Goal: Task Accomplishment & Management: Complete application form

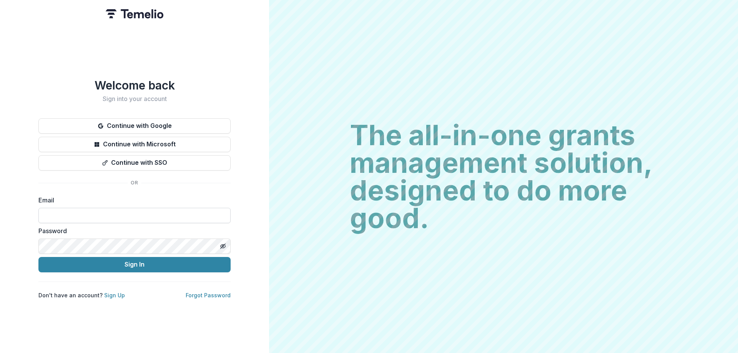
click at [134, 216] on input at bounding box center [134, 215] width 192 height 15
type input "**********"
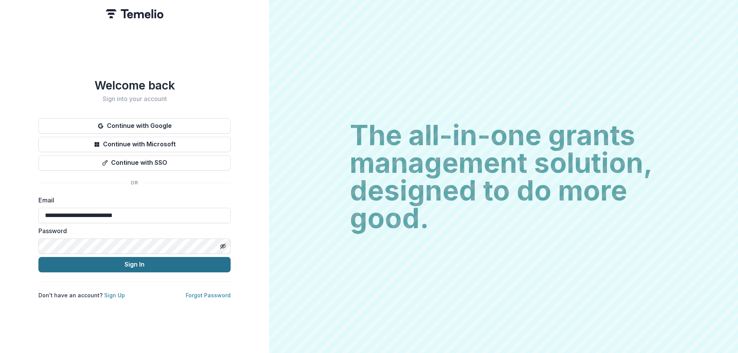
click at [122, 261] on button "Sign In" at bounding box center [134, 264] width 192 height 15
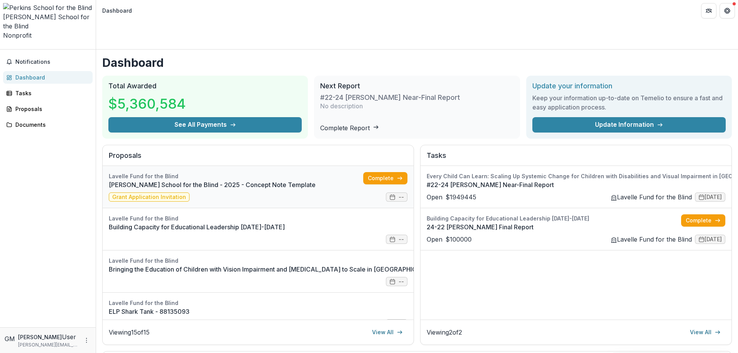
click at [233, 180] on link "Perkins School for the Blind - 2025 - Concept Note Template" at bounding box center [236, 184] width 254 height 9
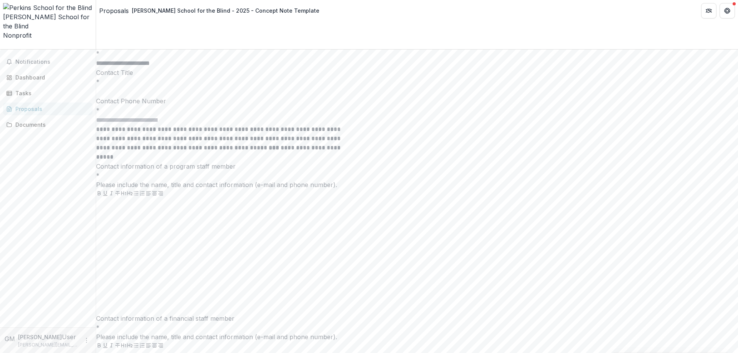
scroll to position [2284, 0]
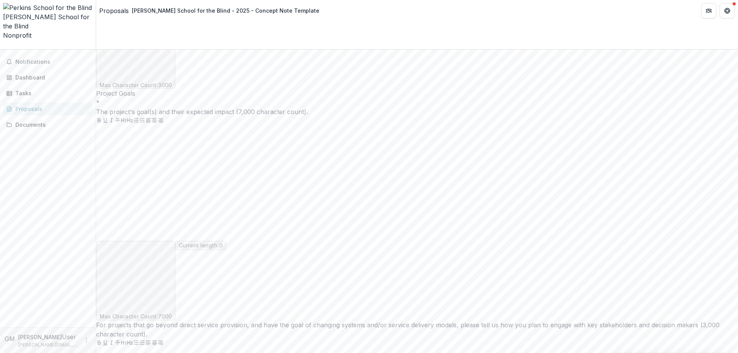
scroll to position [2553, 0]
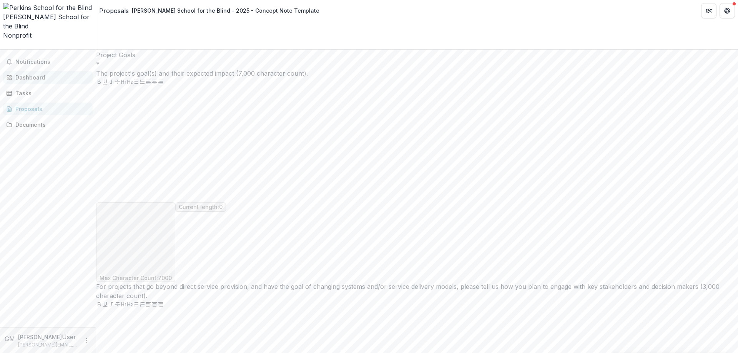
click at [35, 73] on div "Dashboard" at bounding box center [50, 77] width 71 height 8
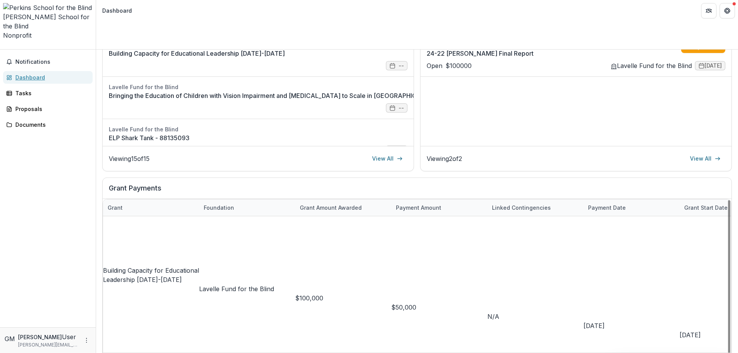
scroll to position [461, 0]
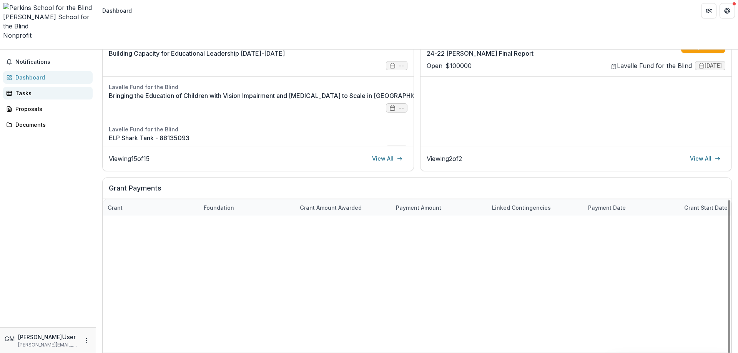
click at [32, 89] on div "Tasks" at bounding box center [50, 93] width 71 height 8
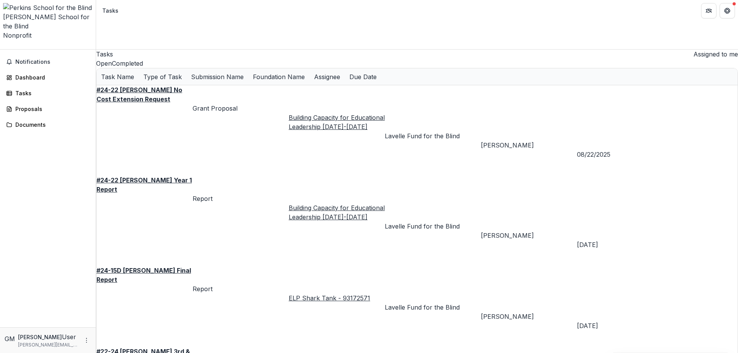
click at [143, 59] on button "Completed" at bounding box center [127, 63] width 31 height 9
click at [37, 73] on div "Dashboard" at bounding box center [50, 77] width 71 height 8
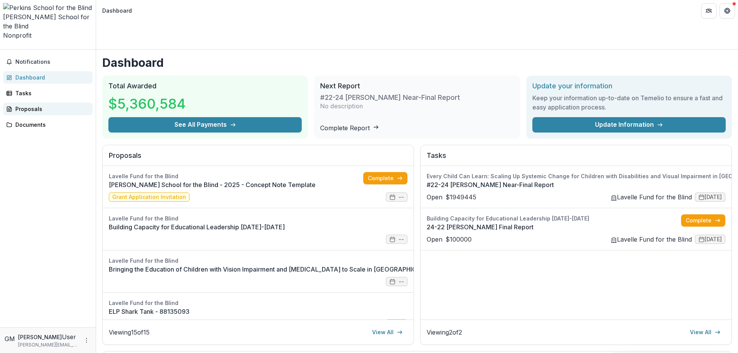
click at [32, 105] on div "Proposals" at bounding box center [50, 109] width 71 height 8
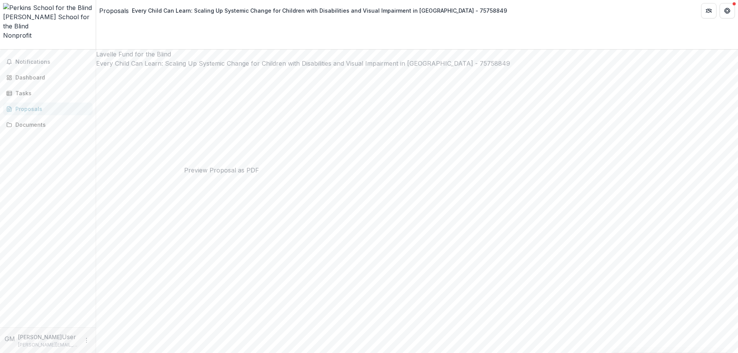
click at [0, 353] on icon "Close" at bounding box center [0, 360] width 0 height 0
click at [38, 59] on span "Notifications" at bounding box center [52, 62] width 74 height 7
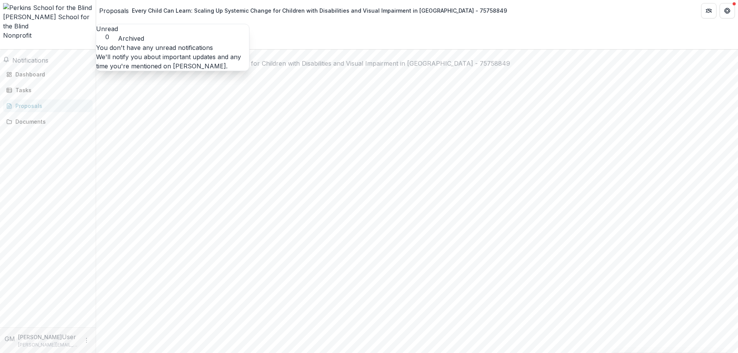
click at [27, 32] on span "Nonprofit" at bounding box center [17, 36] width 28 height 8
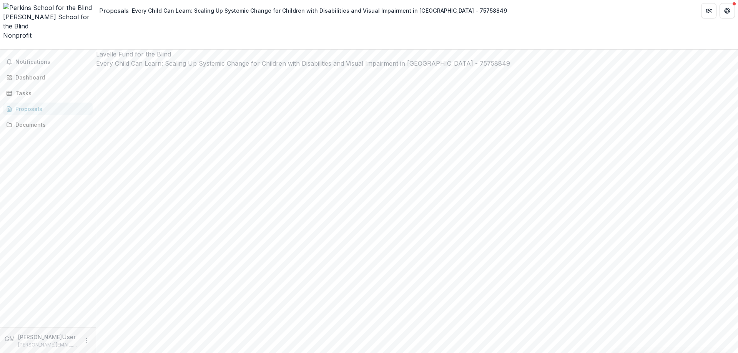
click at [30, 12] on div "Perkins School for the Blind" at bounding box center [48, 21] width 90 height 18
click at [13, 8] on img at bounding box center [48, 7] width 90 height 9
click at [15, 71] on link "Dashboard" at bounding box center [48, 77] width 90 height 13
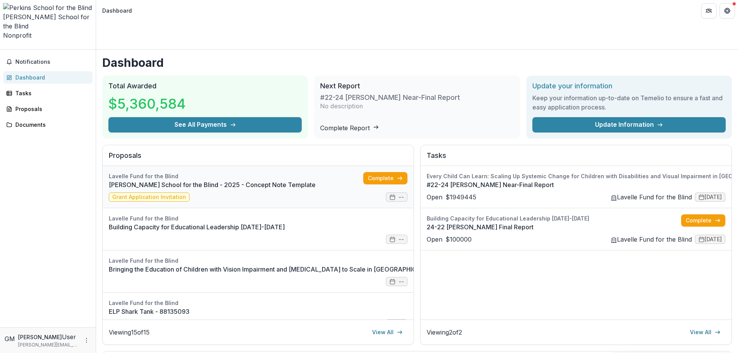
click at [191, 180] on link "Perkins School for the Blind - 2025 - Concept Note Template" at bounding box center [236, 184] width 254 height 9
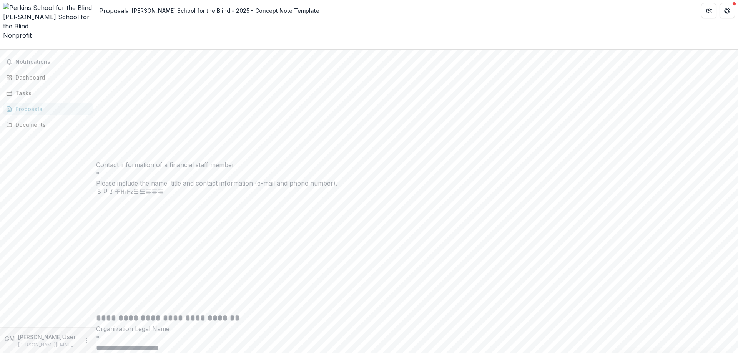
scroll to position [2284, 0]
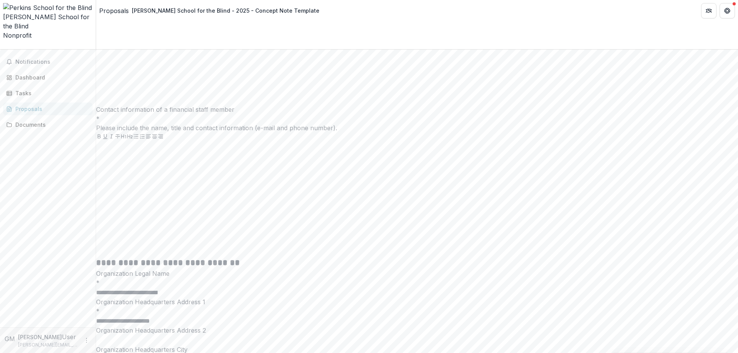
drag, startPoint x: 543, startPoint y: 338, endPoint x: 485, endPoint y: 317, distance: 61.2
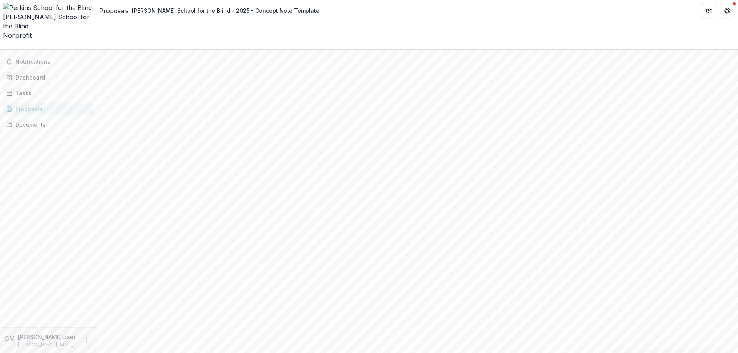
scroll to position [115, 0]
drag, startPoint x: 325, startPoint y: 133, endPoint x: 209, endPoint y: 45, distance: 145.4
copy div "**********"
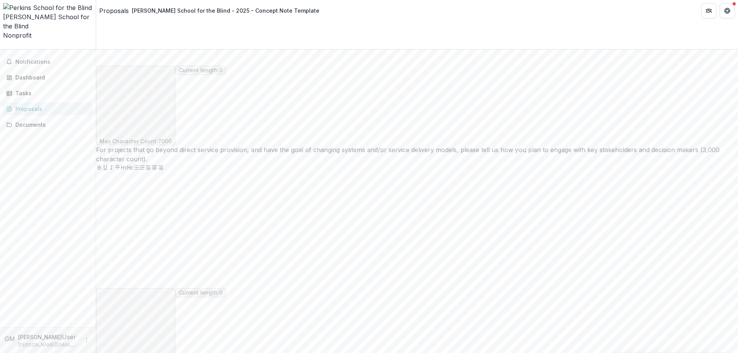
scroll to position [2720, 0]
